Goal: Navigation & Orientation: Find specific page/section

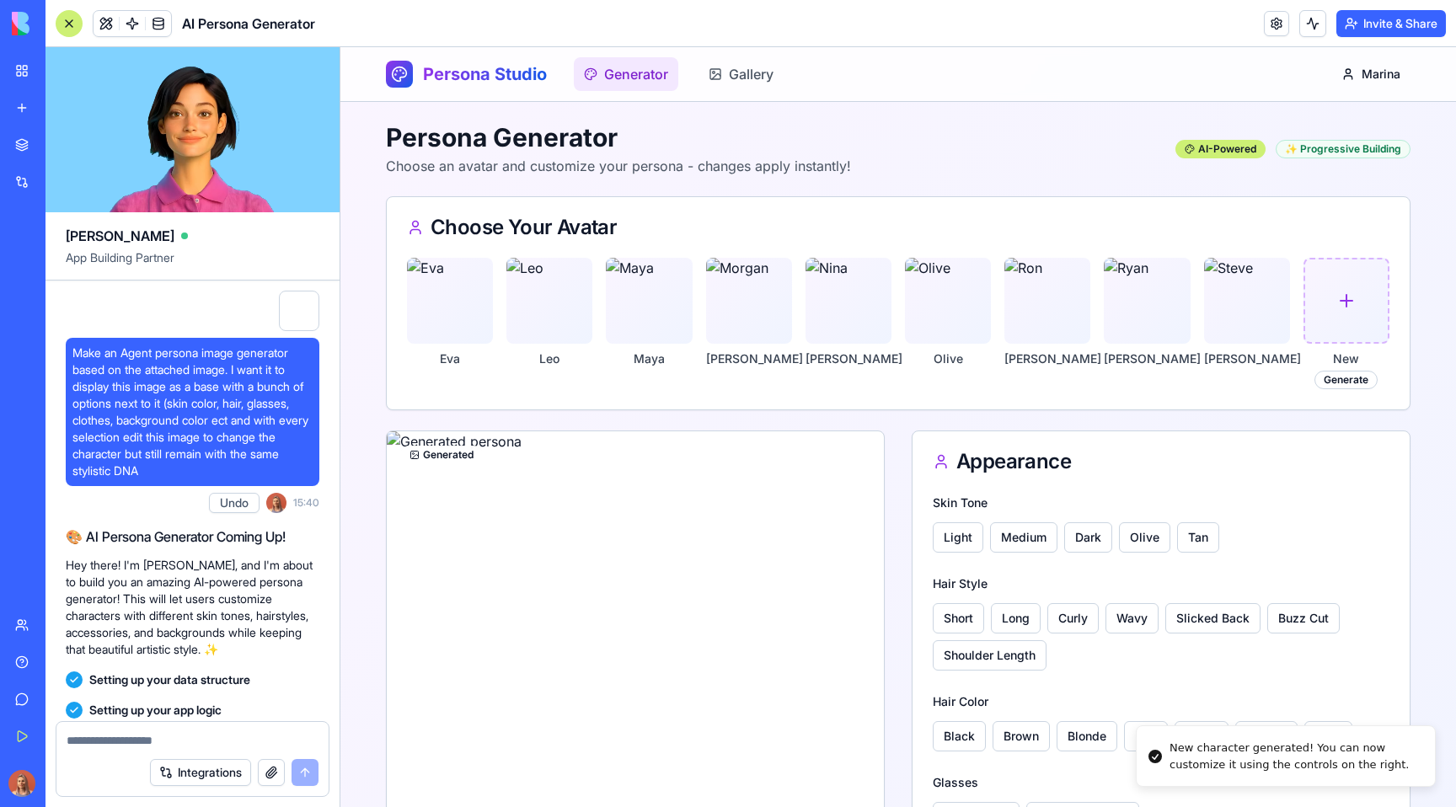
scroll to position [13174, 0]
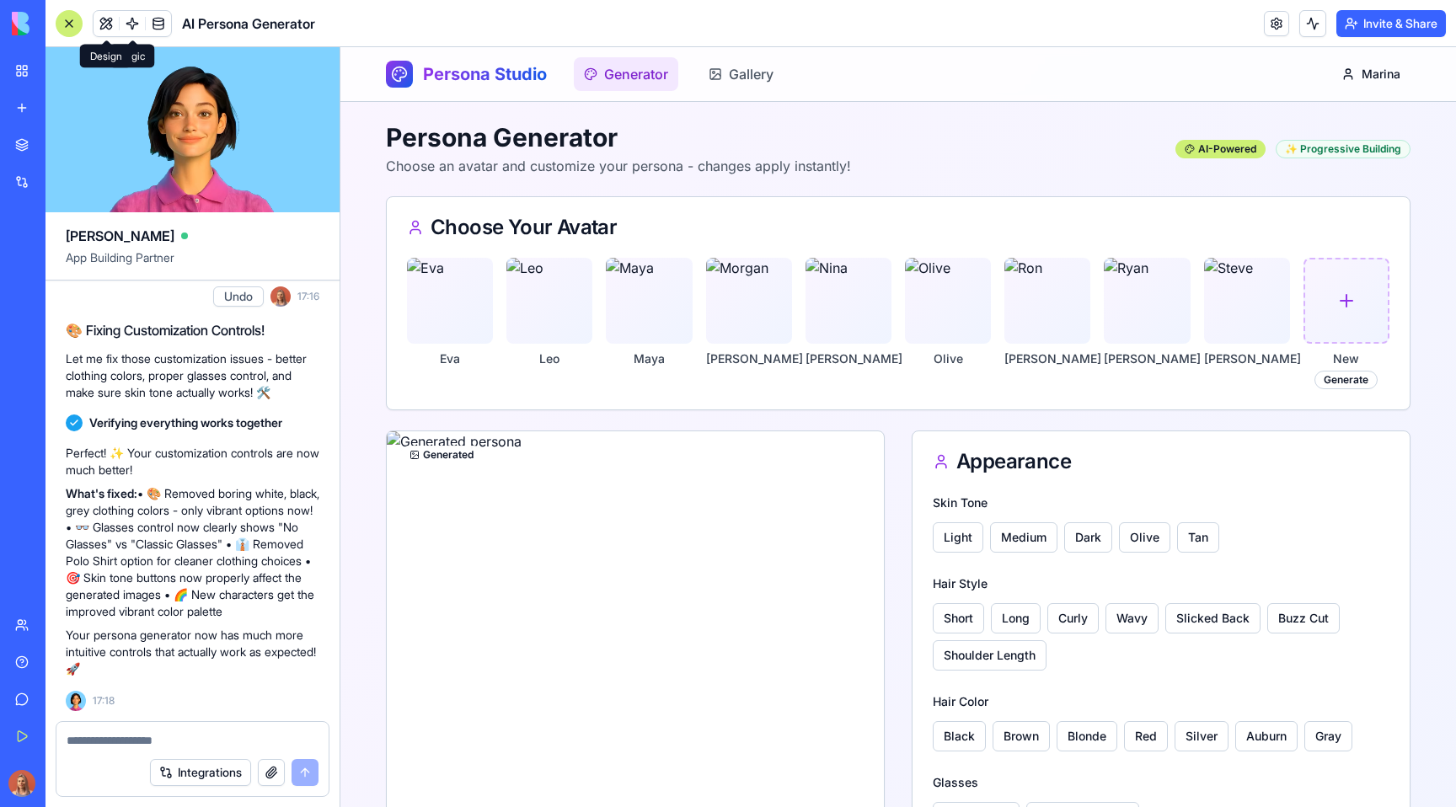
click at [104, 18] on span at bounding box center [106, 23] width 47 height 47
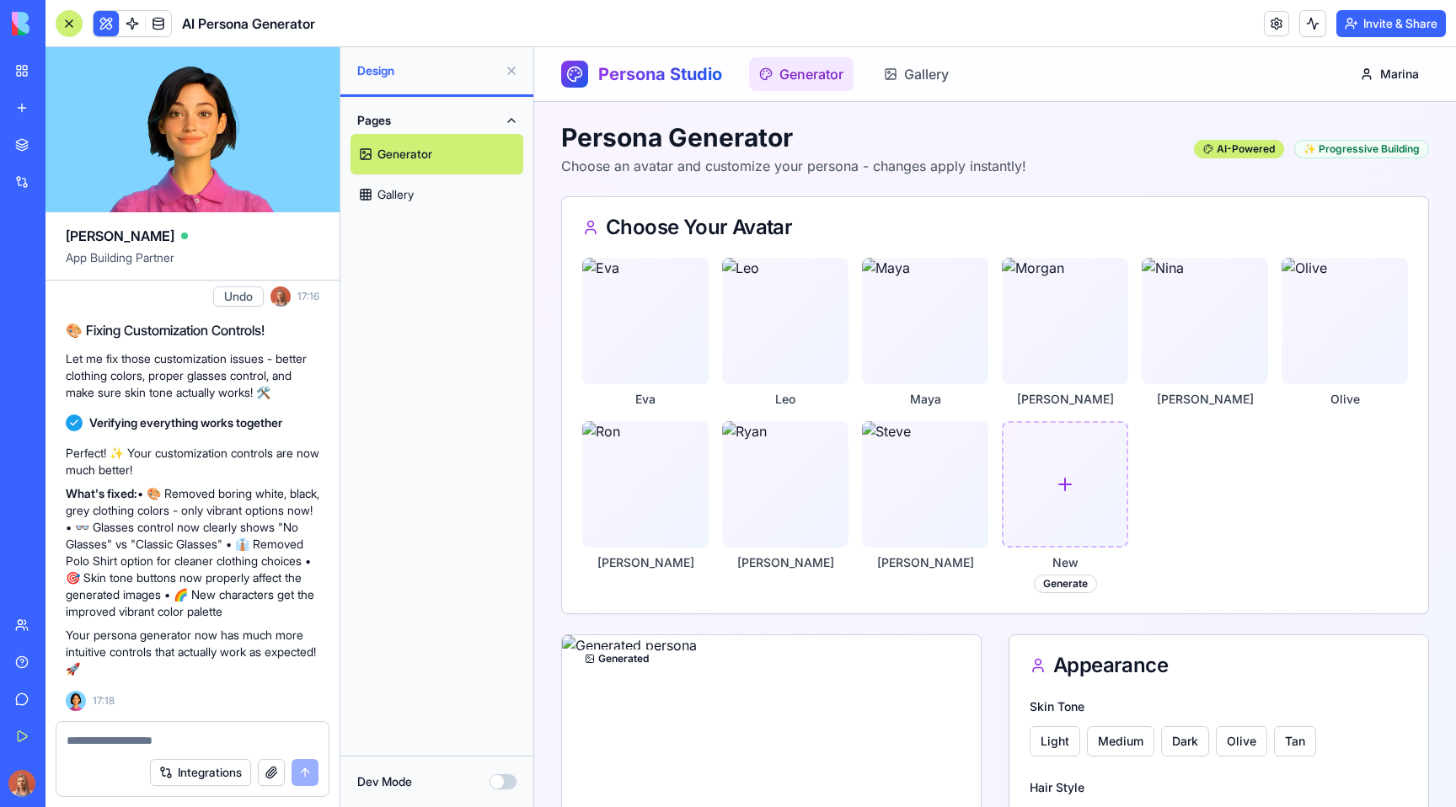
click at [516, 123] on button "Pages" at bounding box center [436, 120] width 173 height 27
click at [504, 780] on button "Dev Mode" at bounding box center [502, 781] width 27 height 15
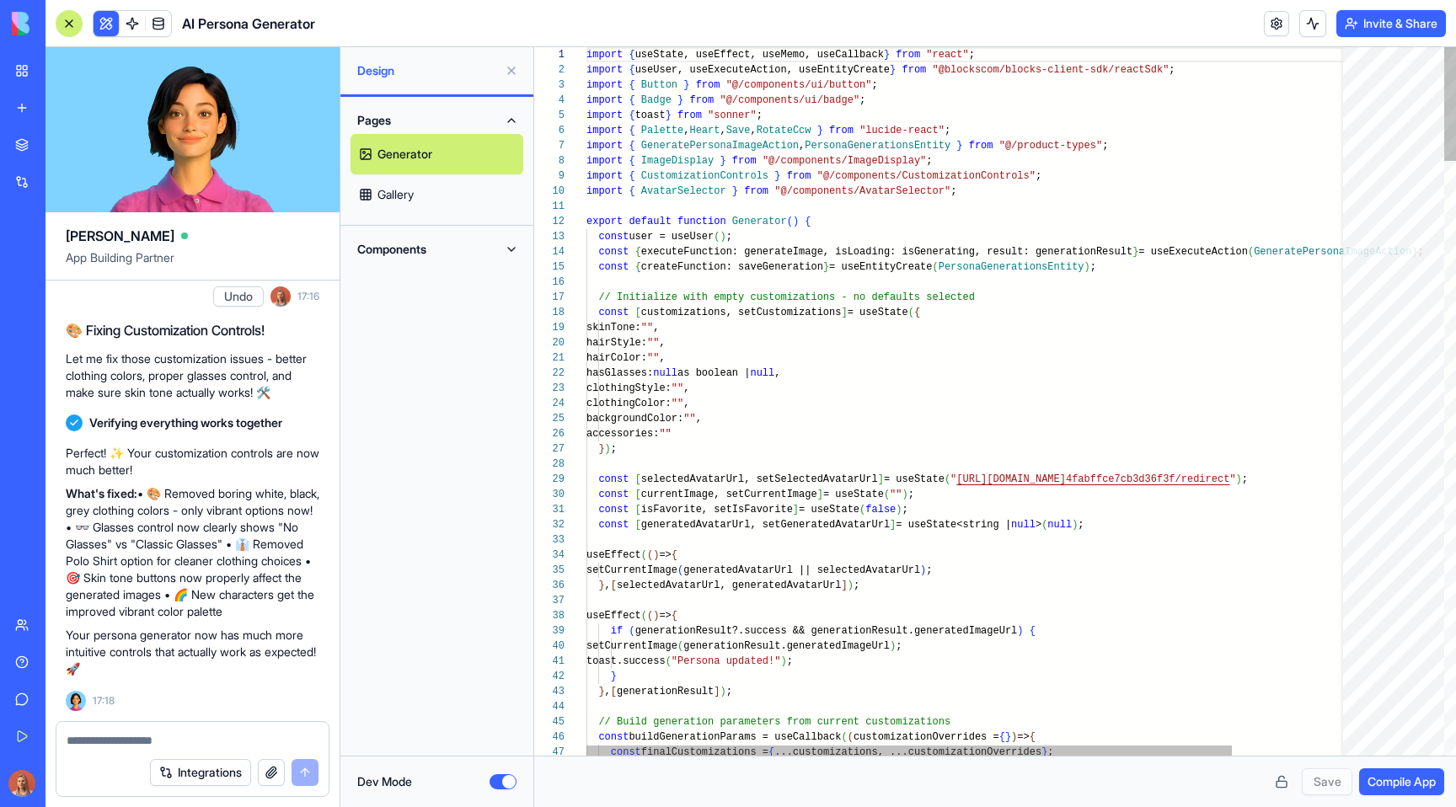
scroll to position [106, 0]
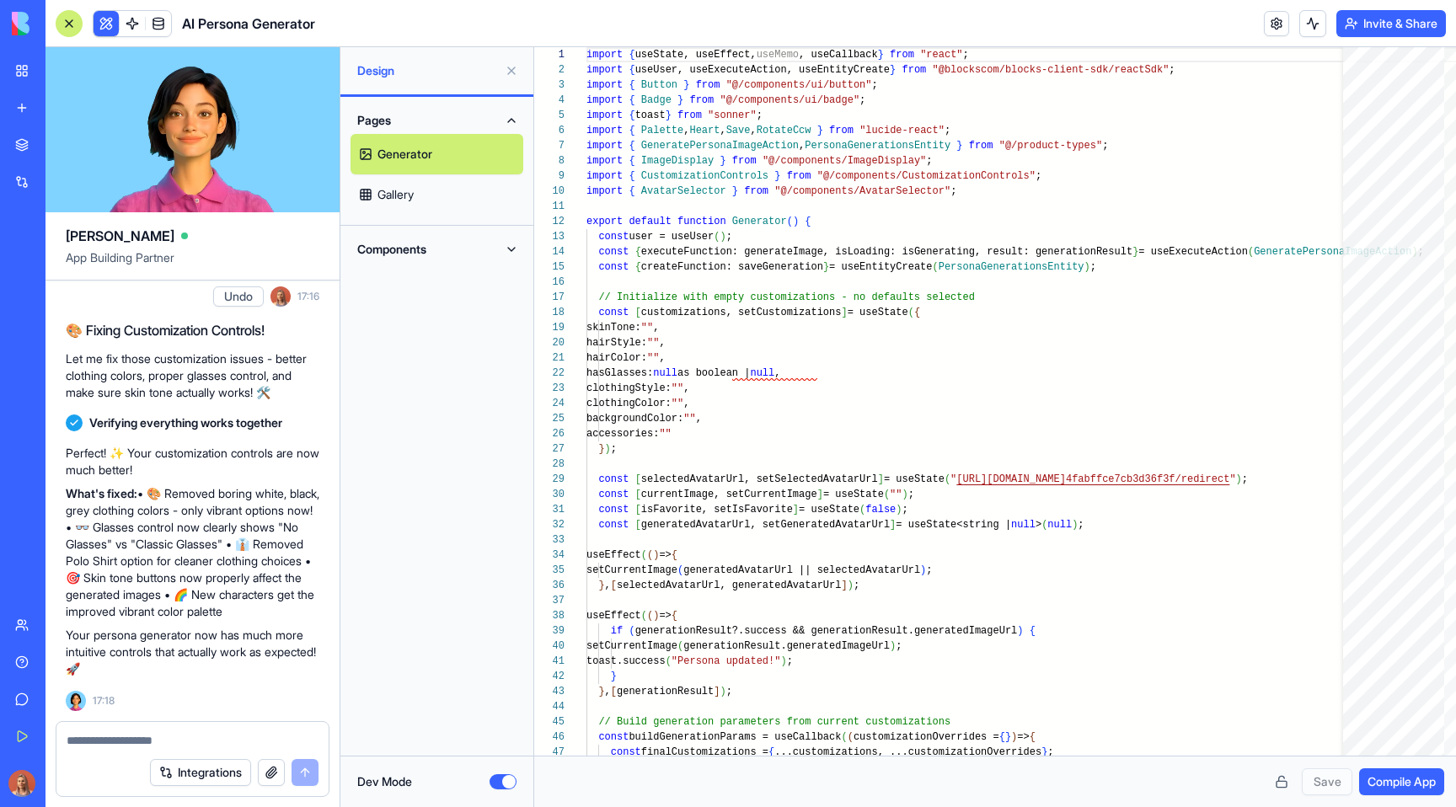
click at [517, 125] on button "Pages" at bounding box center [436, 120] width 173 height 27
click at [515, 121] on button "Pages" at bounding box center [436, 120] width 173 height 27
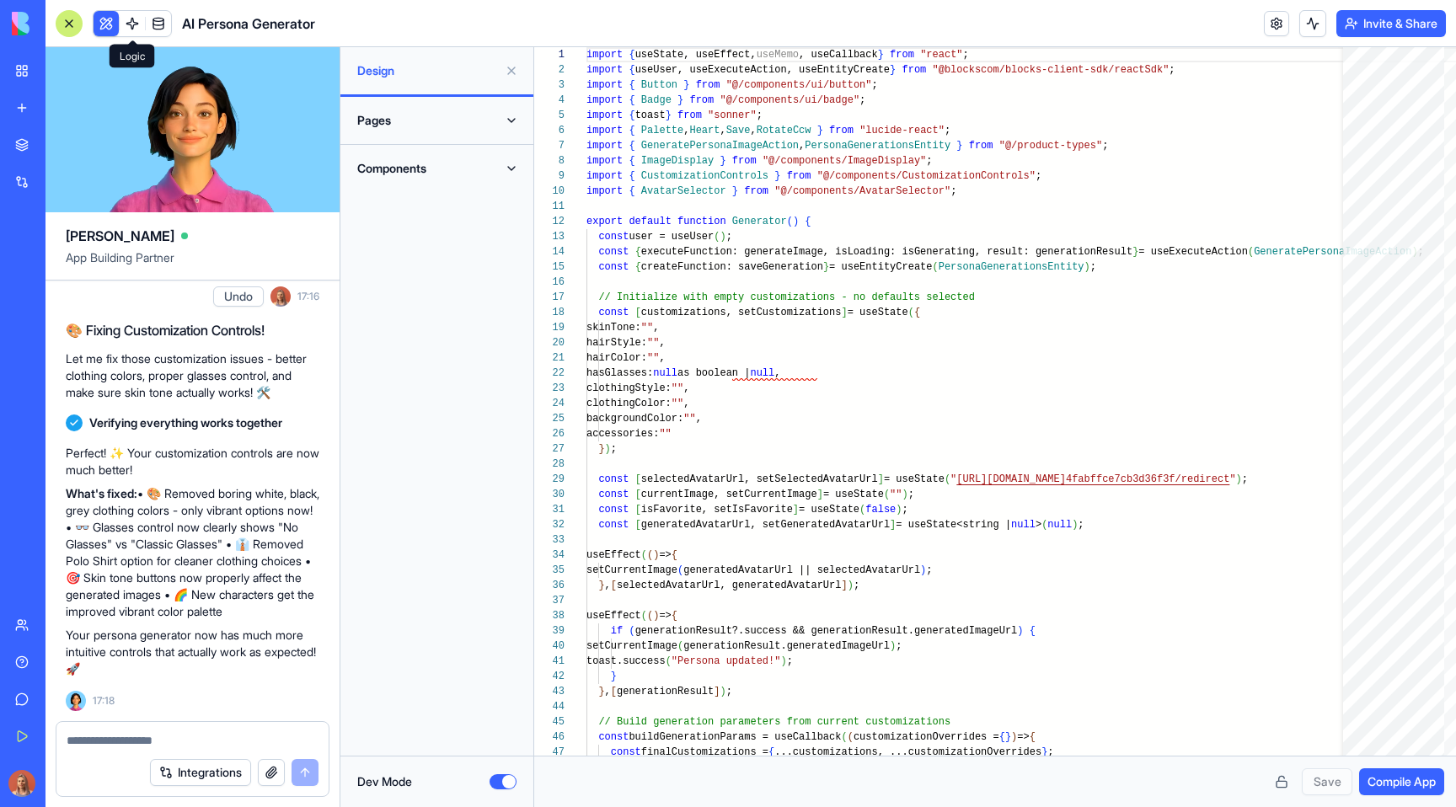
click at [110, 23] on span at bounding box center [132, 23] width 47 height 47
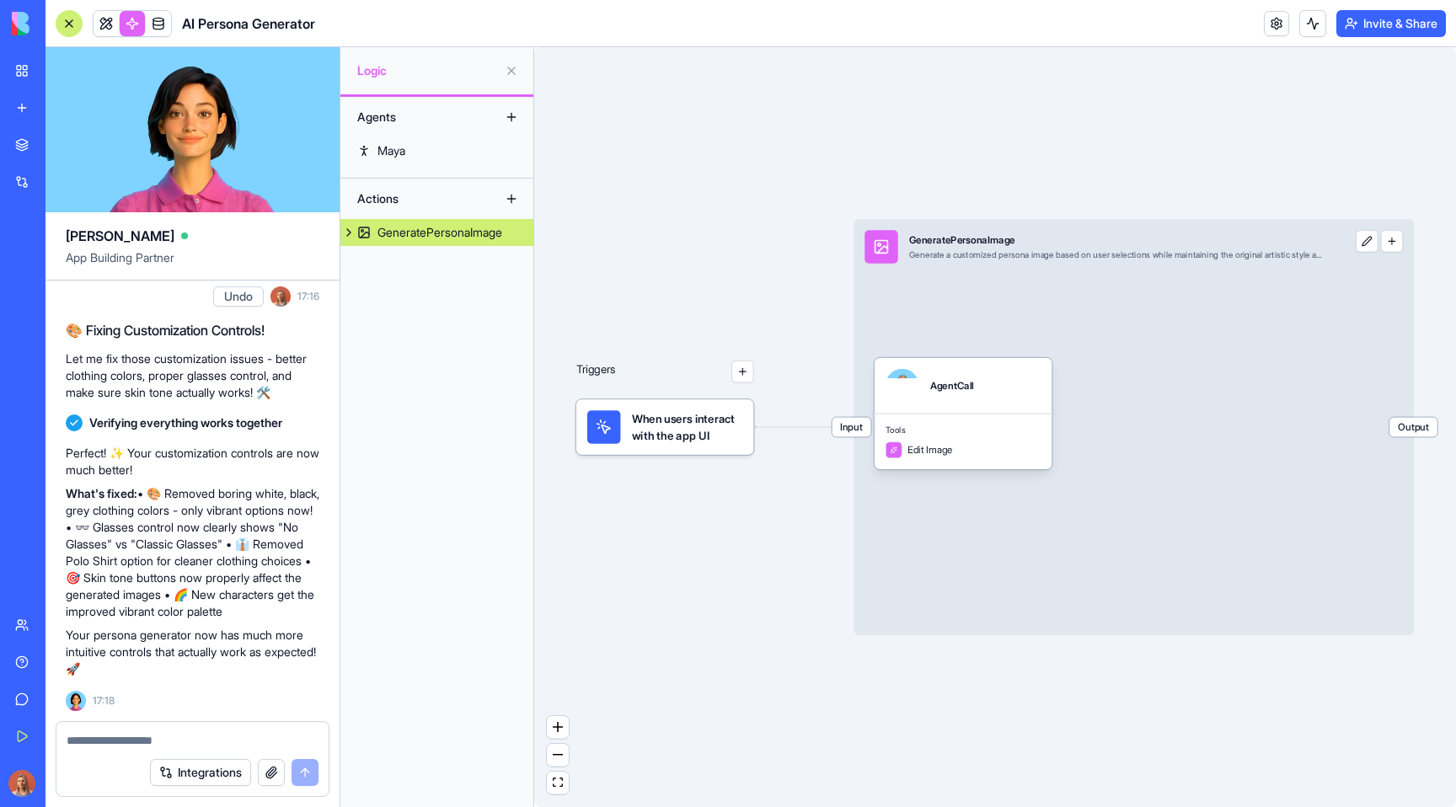
scroll to position [13174, 0]
click at [509, 70] on button at bounding box center [511, 70] width 27 height 27
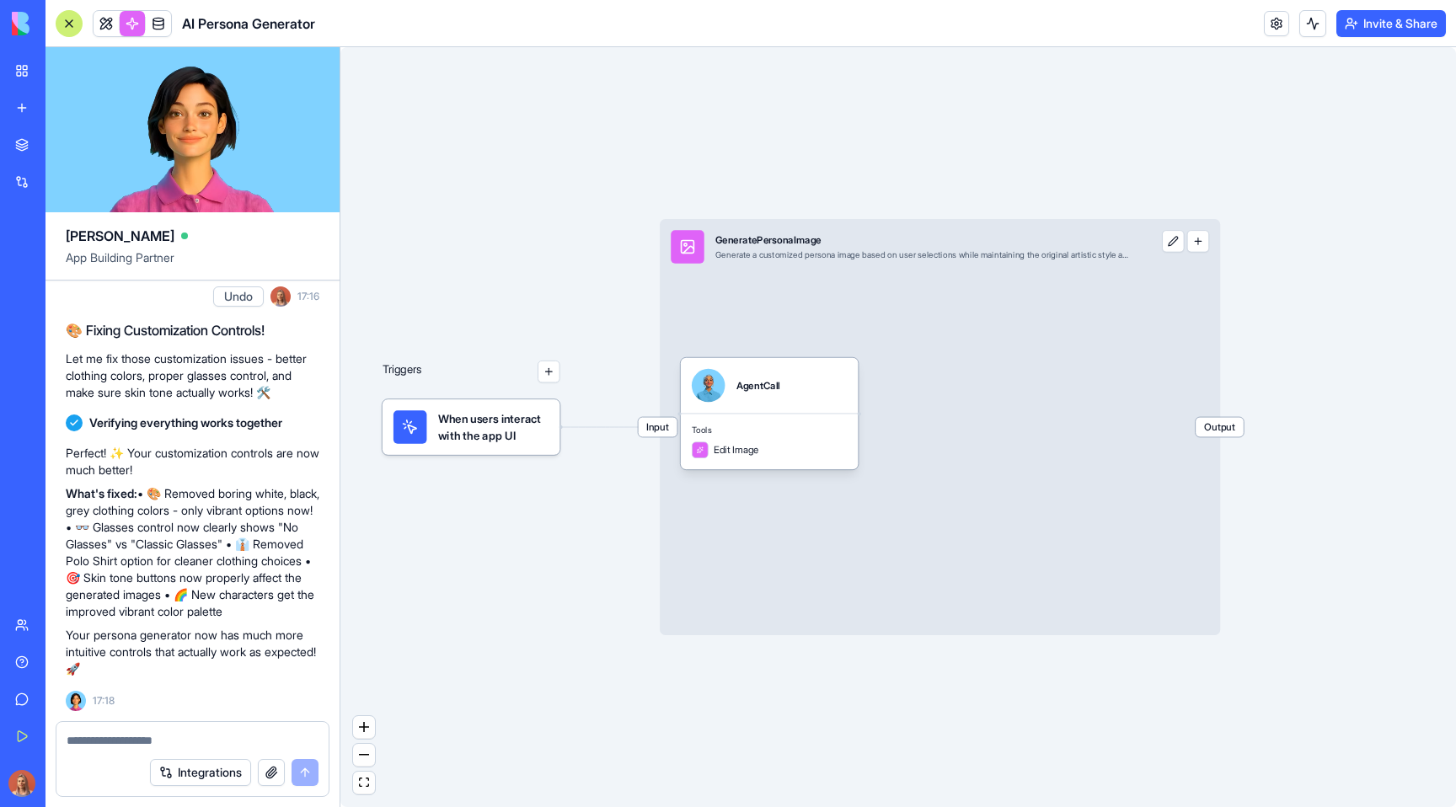
click at [133, 24] on link at bounding box center [132, 23] width 25 height 25
